Goal: Information Seeking & Learning: Learn about a topic

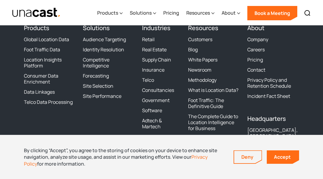
scroll to position [836, 0]
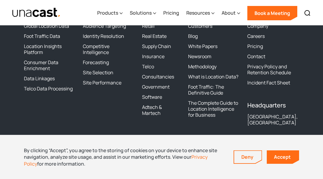
click at [30, 30] on ul "Global Location Data Foot Traffic Data Location Insights Platform" at bounding box center [50, 39] width 52 height 32
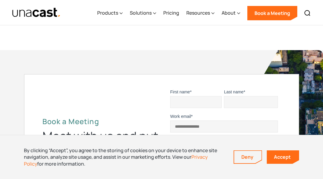
scroll to position [1145, 0]
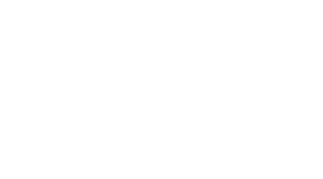
scroll to position [761, 0]
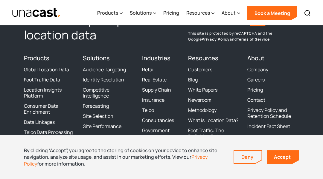
click at [30, 30] on div "The industry’s expert in location data Sign up for Unacast's Newsletter First n…" at bounding box center [161, 101] width 275 height 218
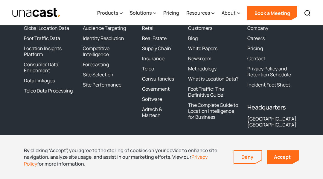
scroll to position [1432, 0]
